Goal: Information Seeking & Learning: Compare options

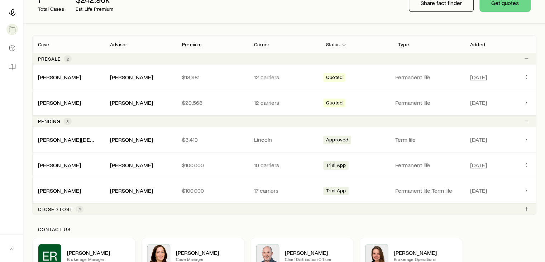
scroll to position [108, 0]
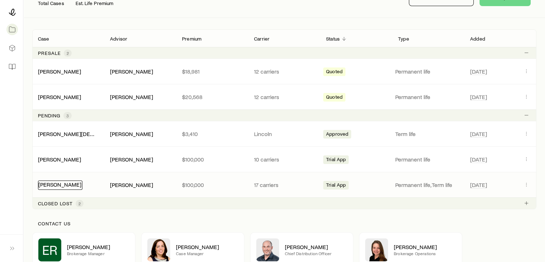
click at [70, 185] on link "[PERSON_NAME]" at bounding box center [59, 184] width 43 height 7
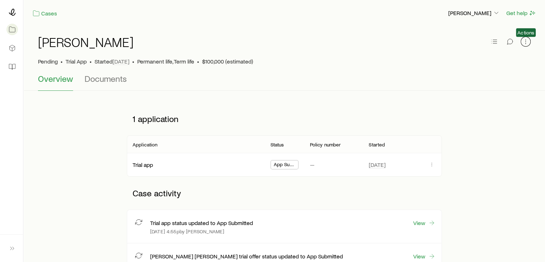
click at [525, 43] on icon "button" at bounding box center [525, 41] width 7 height 7
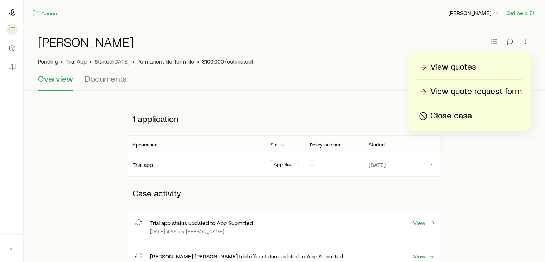
click at [474, 68] on p "View quotes" at bounding box center [454, 66] width 46 height 11
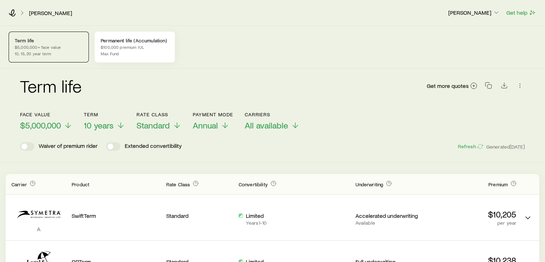
click at [143, 52] on p "Max Fund" at bounding box center [135, 54] width 68 height 6
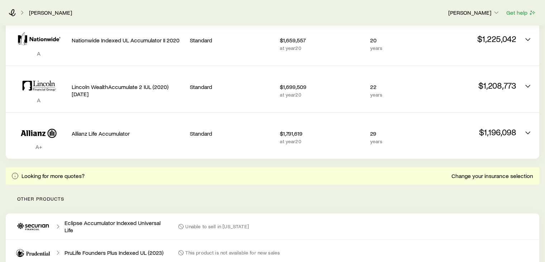
scroll to position [502, 0]
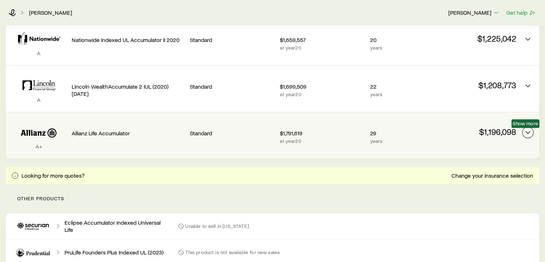
click at [527, 129] on icon "Permanent quotes" at bounding box center [528, 132] width 9 height 9
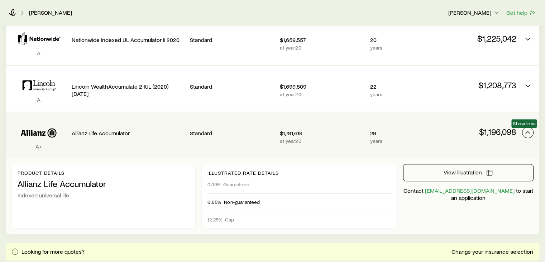
click at [527, 129] on icon "Permanent quotes" at bounding box center [528, 132] width 9 height 9
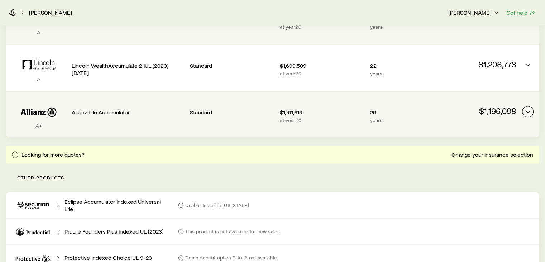
scroll to position [466, 0]
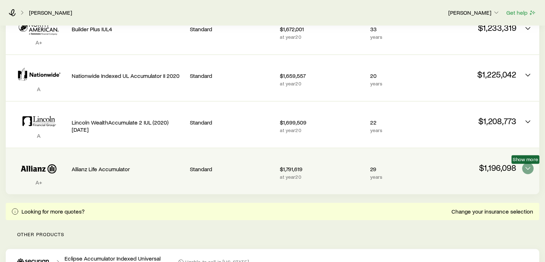
click at [522, 166] on div "A+ Allianz Life Accumulator Standard $1,791,619 at year 20 29 years $1,196,098 …" at bounding box center [273, 171] width 534 height 46
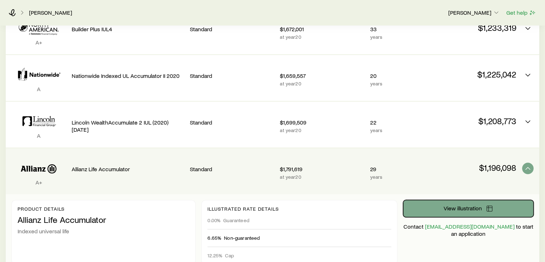
click at [470, 211] on span "View illustration" at bounding box center [462, 208] width 38 height 6
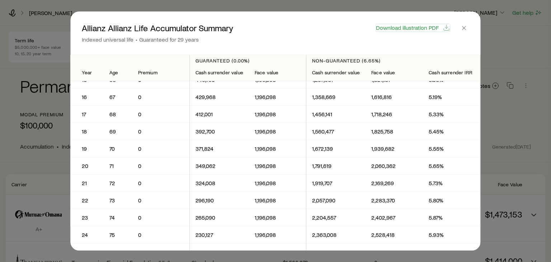
scroll to position [323, 0]
